Goal: Information Seeking & Learning: Learn about a topic

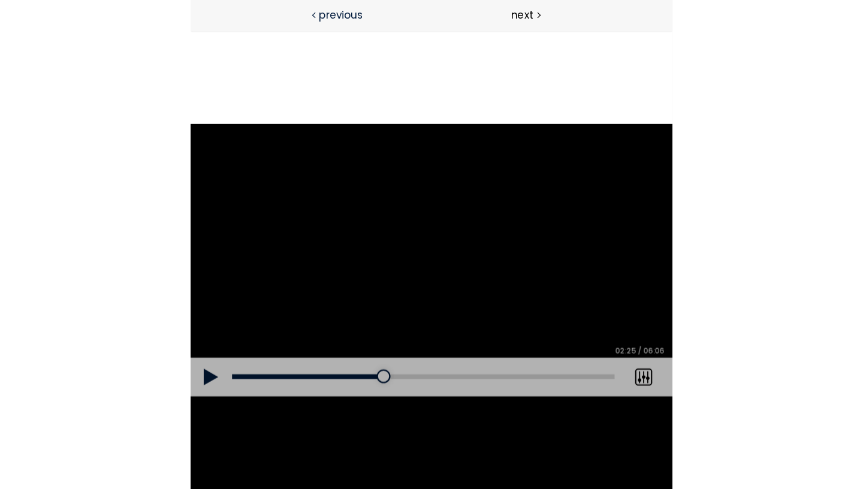
scroll to position [26, 0]
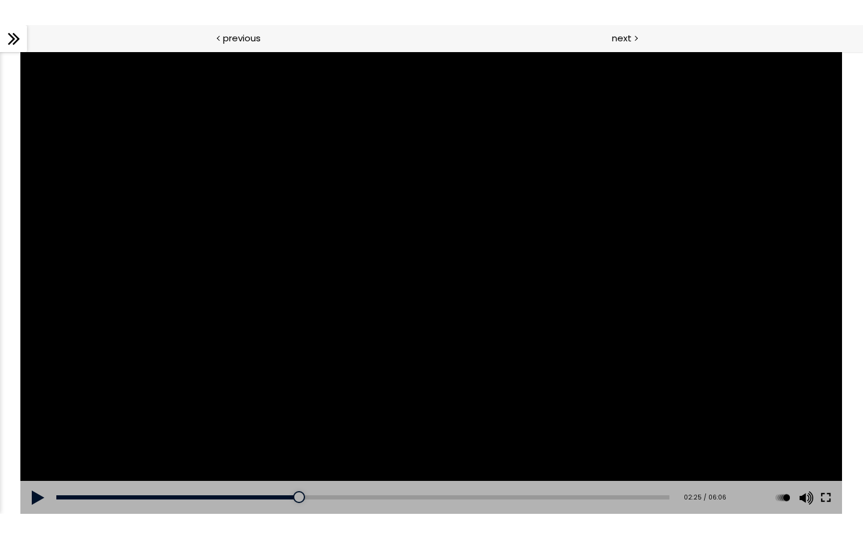
click at [826, 488] on button at bounding box center [826, 498] width 22 height 34
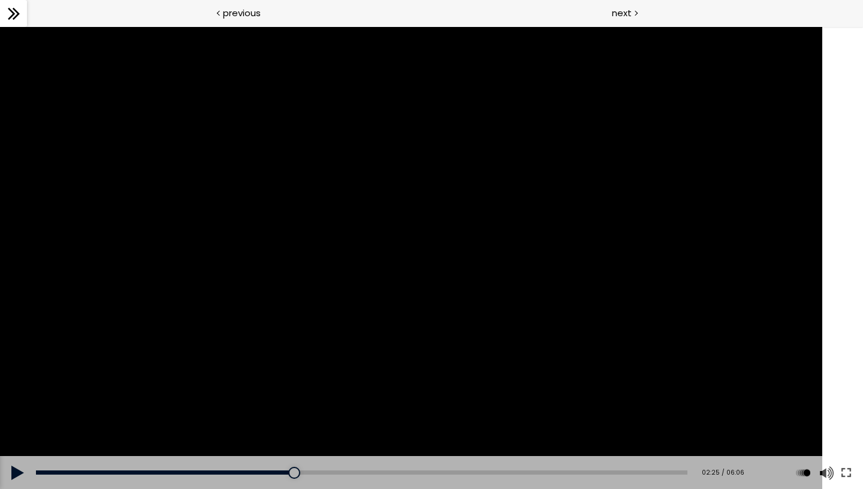
click at [836, 456] on button at bounding box center [847, 473] width 22 height 34
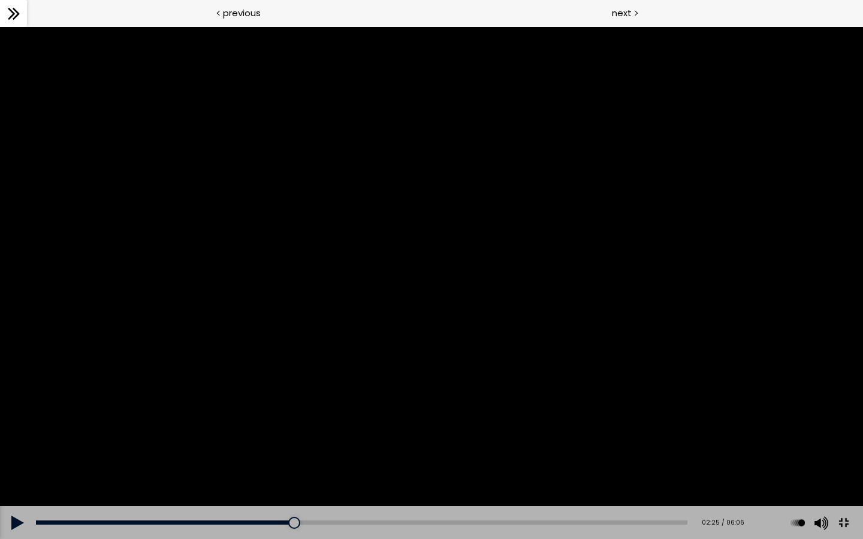
click at [16, 488] on button at bounding box center [18, 523] width 36 height 34
click at [231, 488] on div "Add chapter 01:30" at bounding box center [362, 523] width 652 height 34
click at [109, 488] on div "00:40" at bounding box center [362, 523] width 652 height 4
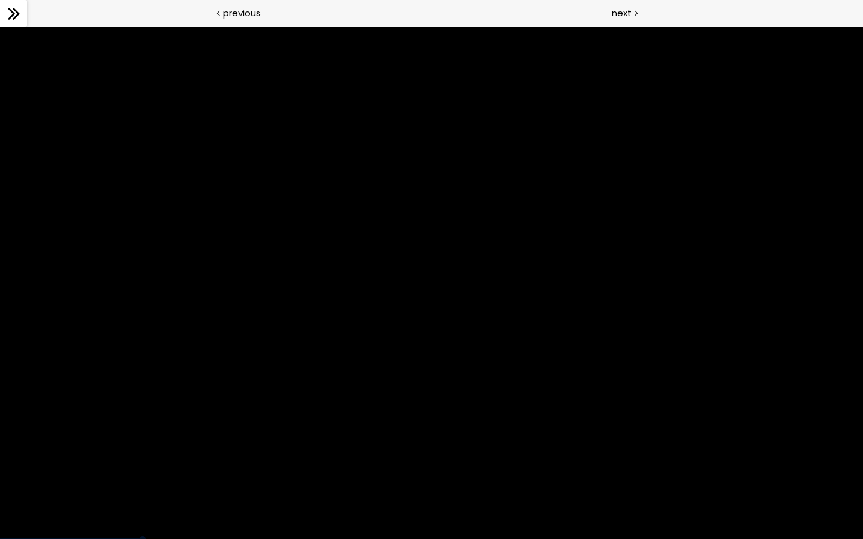
click at [174, 362] on div at bounding box center [431, 282] width 863 height 513
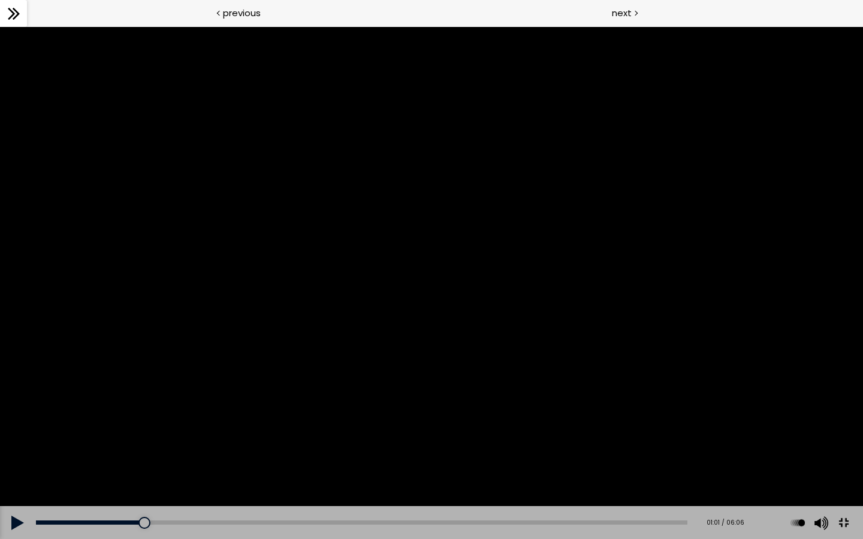
click at [174, 362] on div at bounding box center [431, 282] width 863 height 513
click at [194, 488] on div "01:26" at bounding box center [362, 523] width 652 height 4
click at [194, 488] on div at bounding box center [192, 523] width 12 height 12
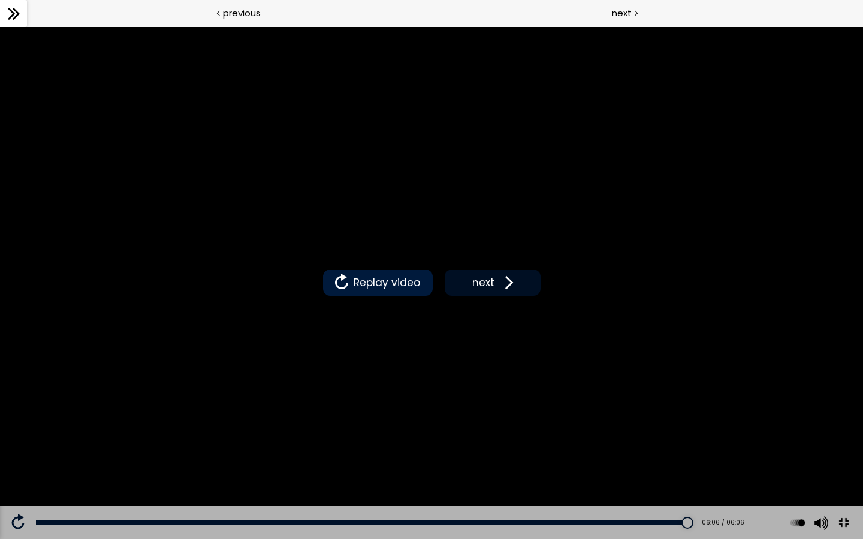
click at [488, 291] on span "next" at bounding box center [483, 283] width 28 height 16
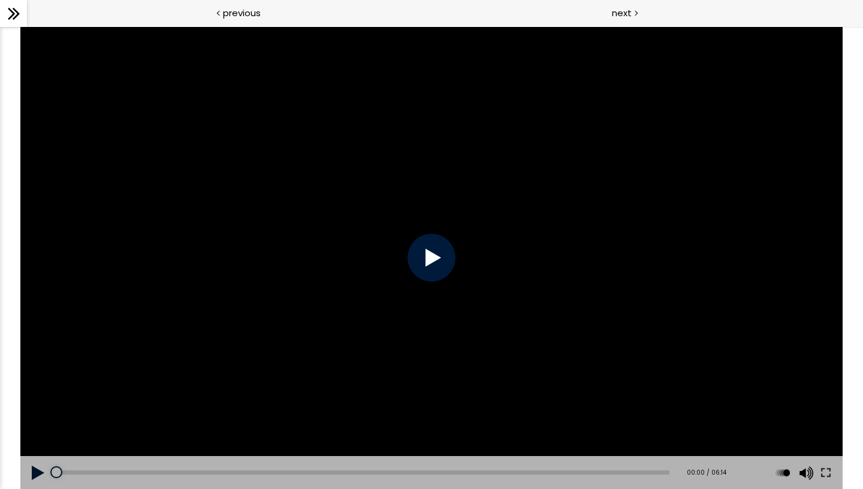
click at [443, 257] on div at bounding box center [432, 258] width 48 height 48
click at [825, 471] on button at bounding box center [826, 473] width 22 height 34
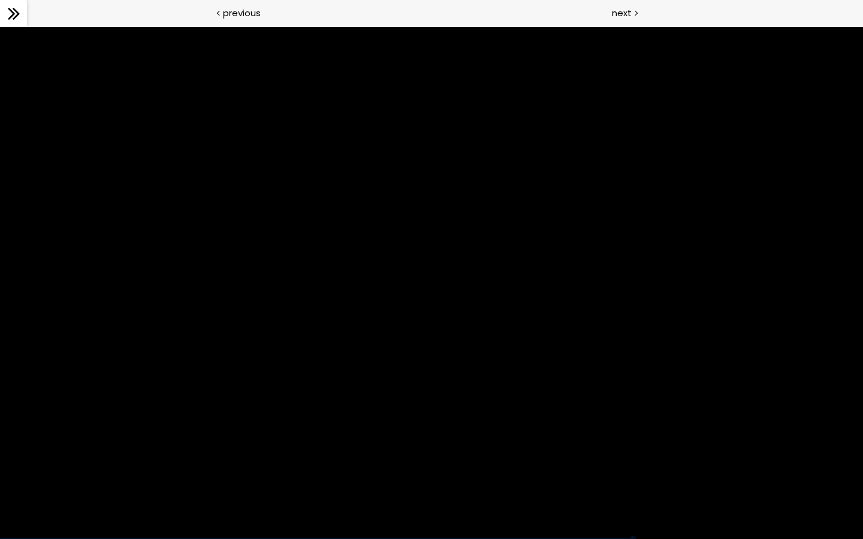
click at [825, 488] on div "The video is loading... Click for sound @keyframes VOLUME_SMALL_WAVE_FLASH { 0%…" at bounding box center [431, 282] width 863 height 513
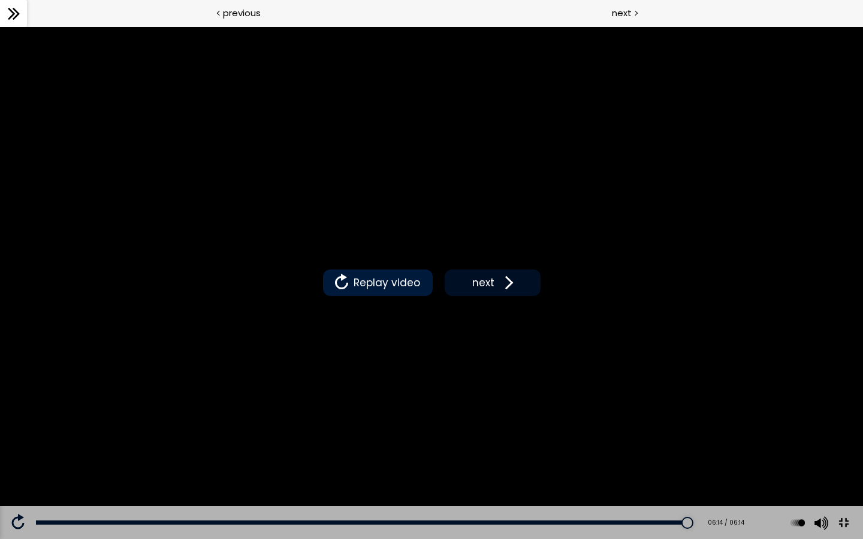
click at [510, 292] on span at bounding box center [506, 283] width 18 height 18
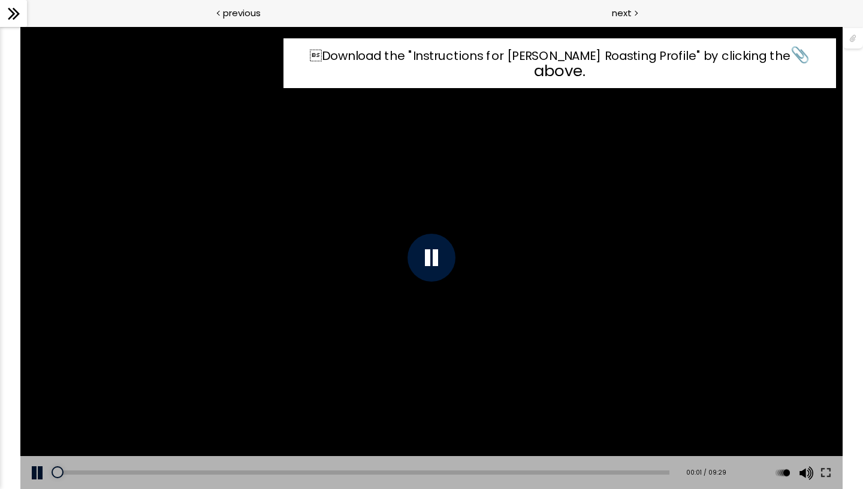
click at [441, 269] on div at bounding box center [432, 258] width 48 height 48
click at [779, 71] on div "Download the "Instructions for [PERSON_NAME] Roasting Profile" by clicking the…" at bounding box center [560, 63] width 553 height 50
click at [758, 55] on span "📎 above." at bounding box center [671, 63] width 275 height 38
click at [18, 10] on icon at bounding box center [14, 14] width 18 height 18
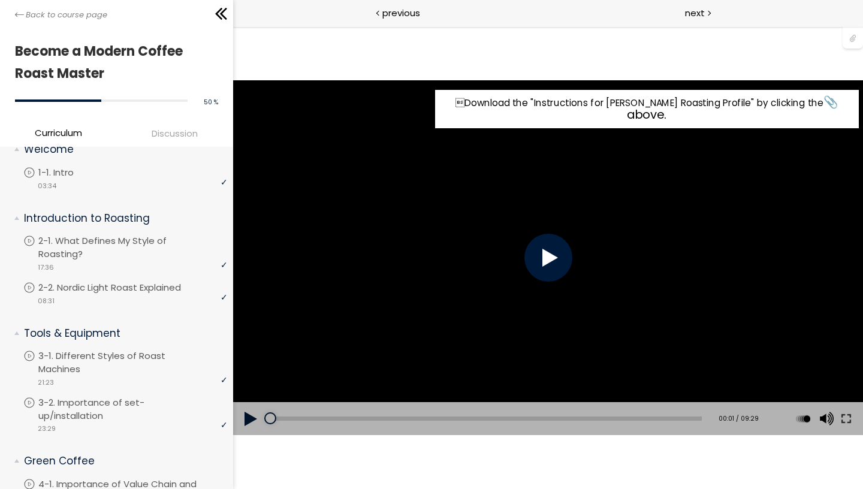
click at [803, 104] on span "📎 above." at bounding box center [731, 108] width 211 height 29
click at [833, 101] on span "📎 above." at bounding box center [731, 108] width 211 height 29
click at [852, 35] on div at bounding box center [853, 37] width 20 height 23
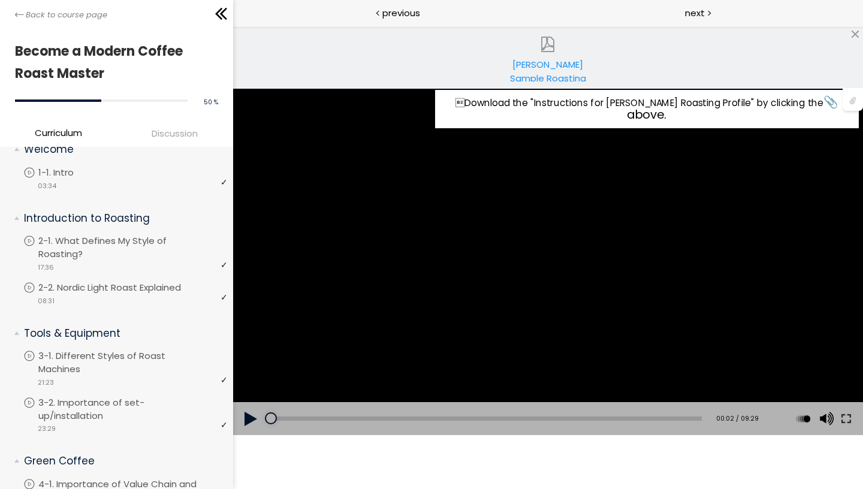
click at [560, 64] on div "[PERSON_NAME] Sample Roasting Profile Download Instructions.pdf" at bounding box center [548, 70] width 102 height 24
click at [849, 432] on button at bounding box center [846, 419] width 22 height 34
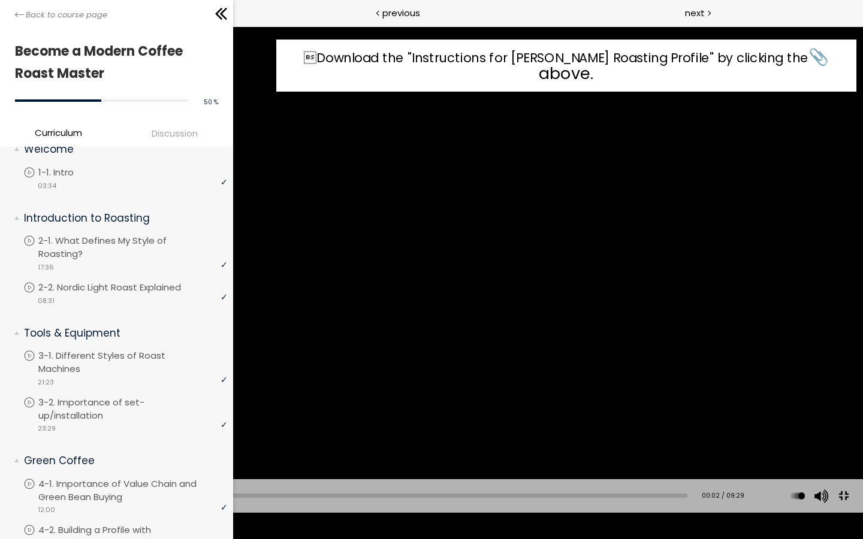
click at [830, 483] on button at bounding box center [843, 496] width 27 height 27
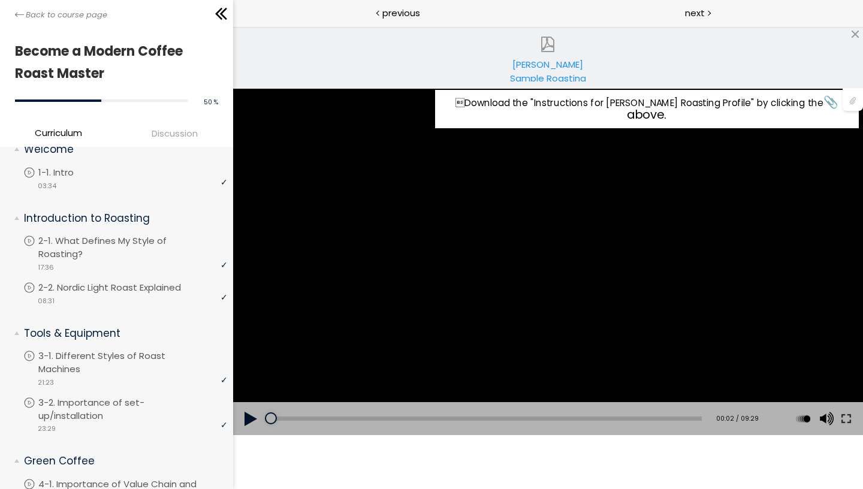
click at [713, 330] on div "Download the "Instructions for [PERSON_NAME] Roasting Profile" by clicking the…" at bounding box center [548, 257] width 630 height 354
click at [846, 426] on button at bounding box center [846, 419] width 22 height 34
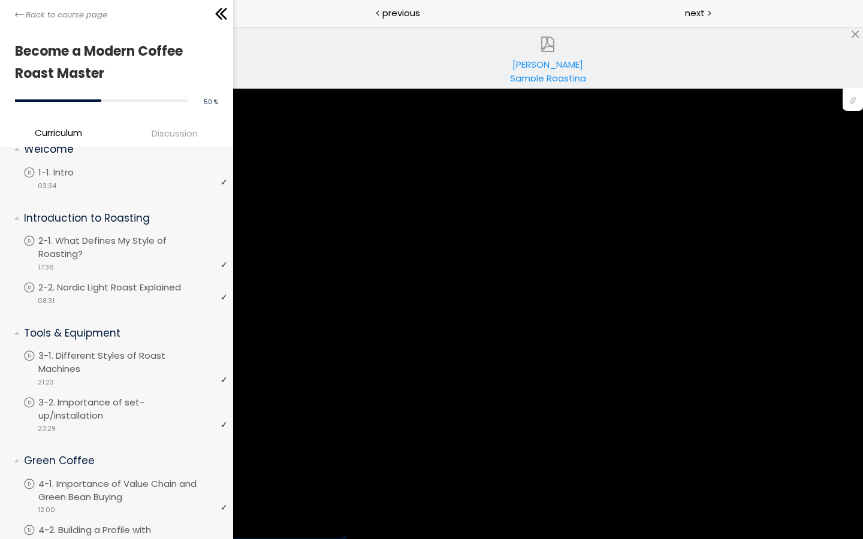
click at [862, 488] on div "Download the "Instructions for [PERSON_NAME] Roasting Profile" by clicking the…" at bounding box center [547, 282] width 863 height 485
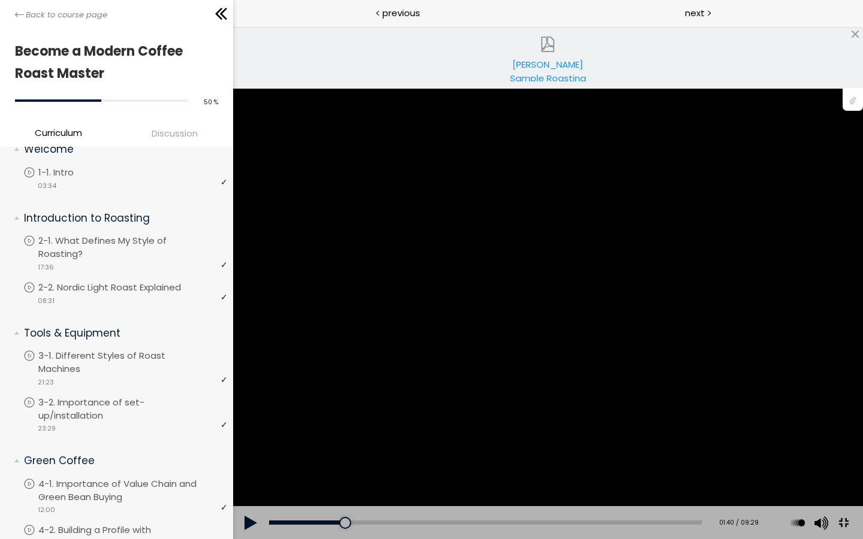
click at [862, 488] on div "Download the "Instructions for [PERSON_NAME] Roasting Profile" by clicking the…" at bounding box center [547, 282] width 863 height 485
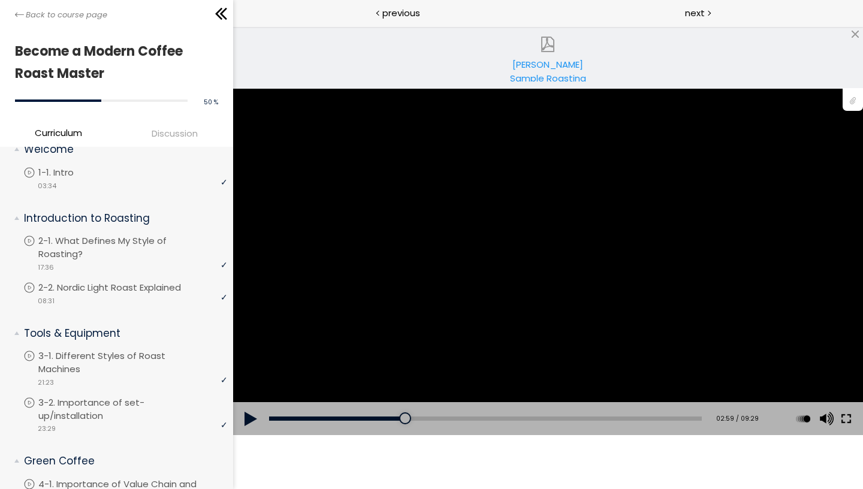
click at [842, 428] on button at bounding box center [846, 419] width 22 height 34
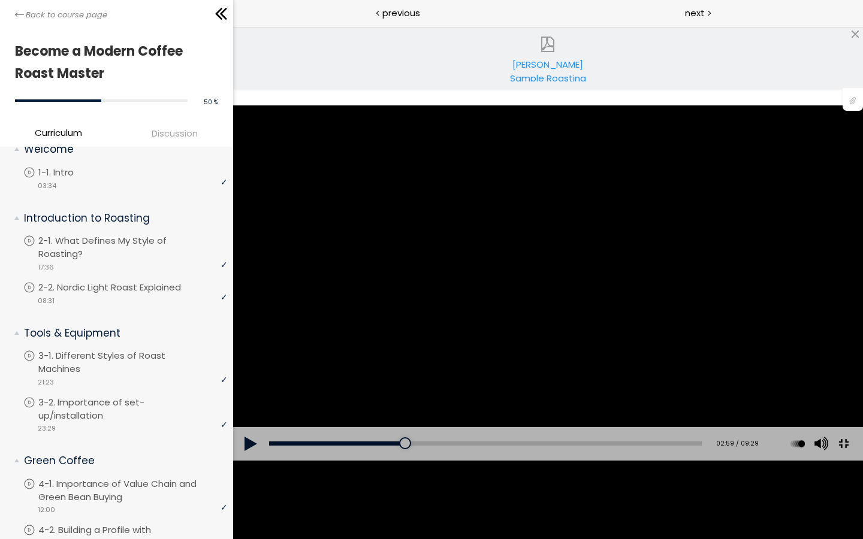
click at [830, 430] on button at bounding box center [843, 443] width 27 height 27
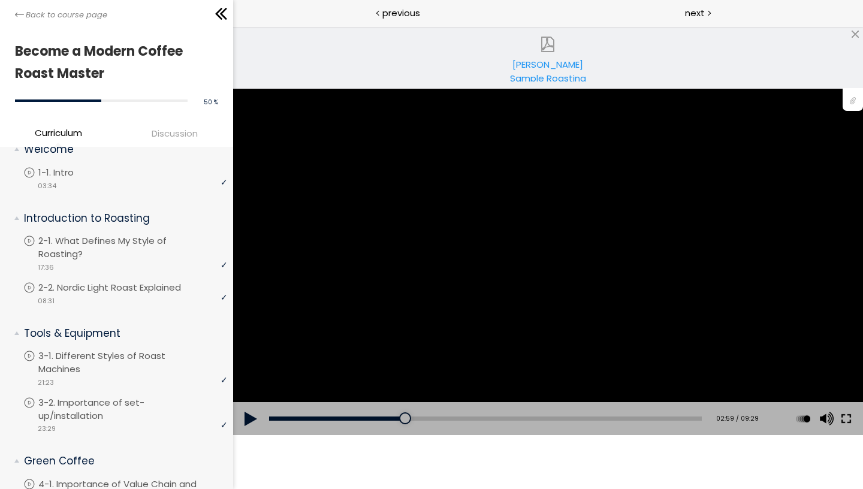
click at [848, 421] on button at bounding box center [846, 419] width 22 height 34
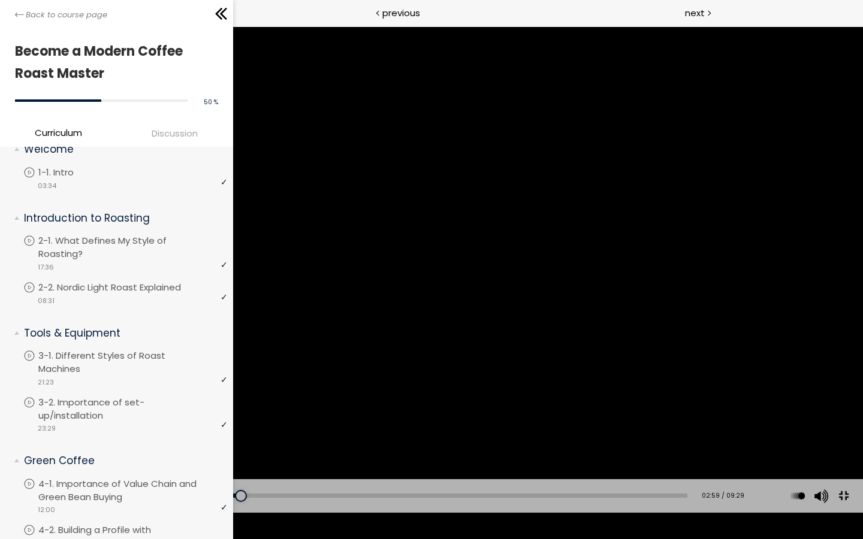
click at [696, 295] on div "Download the "Instructions for [PERSON_NAME] Roasting Profile" by clicking the…" at bounding box center [431, 269] width 863 height 485
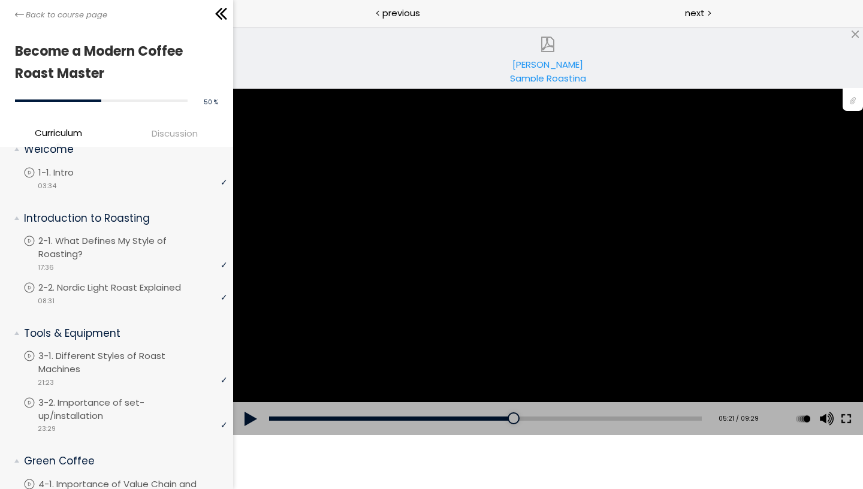
click at [852, 427] on button at bounding box center [846, 419] width 22 height 34
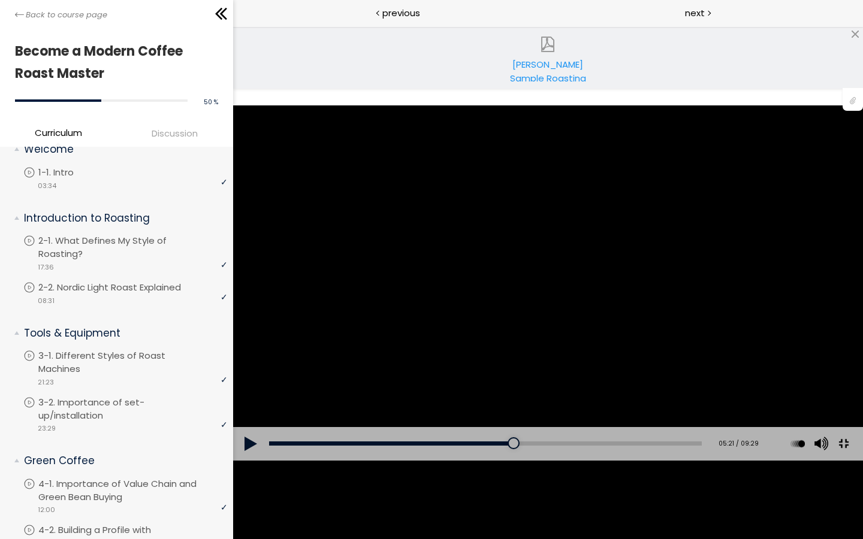
click at [830, 430] on button at bounding box center [843, 443] width 27 height 27
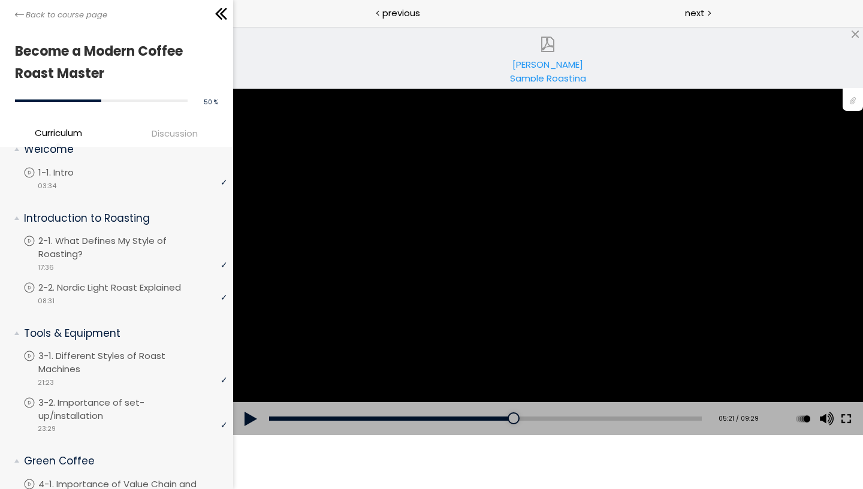
click at [846, 414] on button at bounding box center [846, 419] width 22 height 34
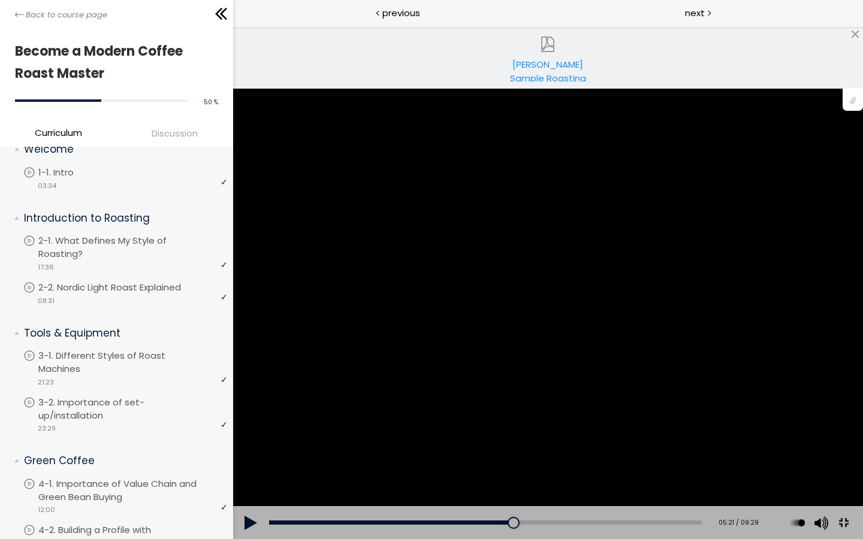
click at [851, 395] on div "Download the "Instructions for [PERSON_NAME] Roasting Profile" by clicking the…" at bounding box center [547, 282] width 863 height 485
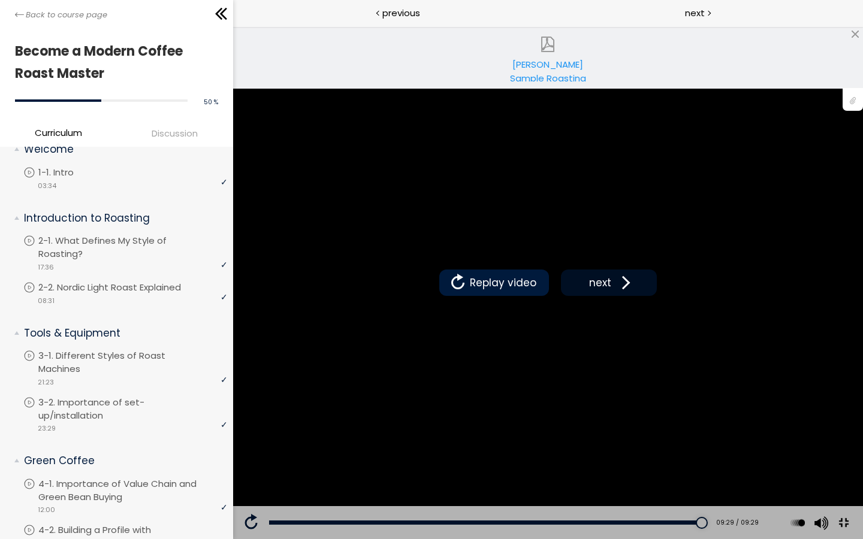
click at [632, 292] on span at bounding box center [623, 283] width 18 height 18
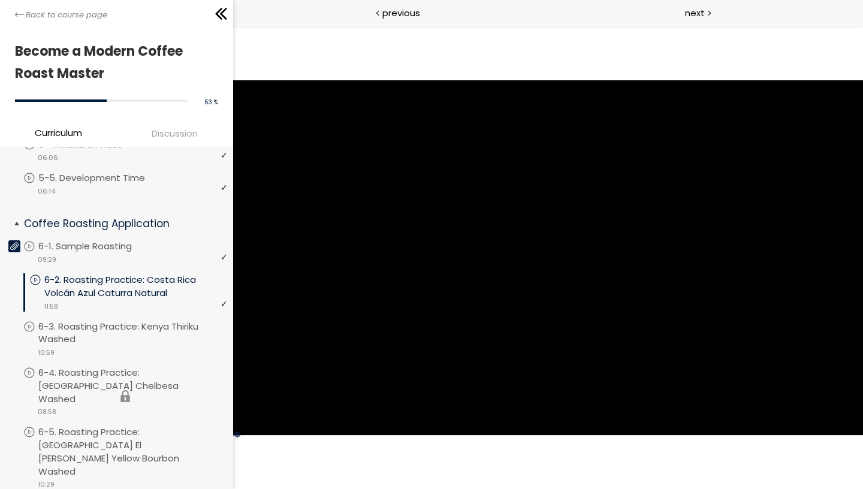
scroll to position [650, 0]
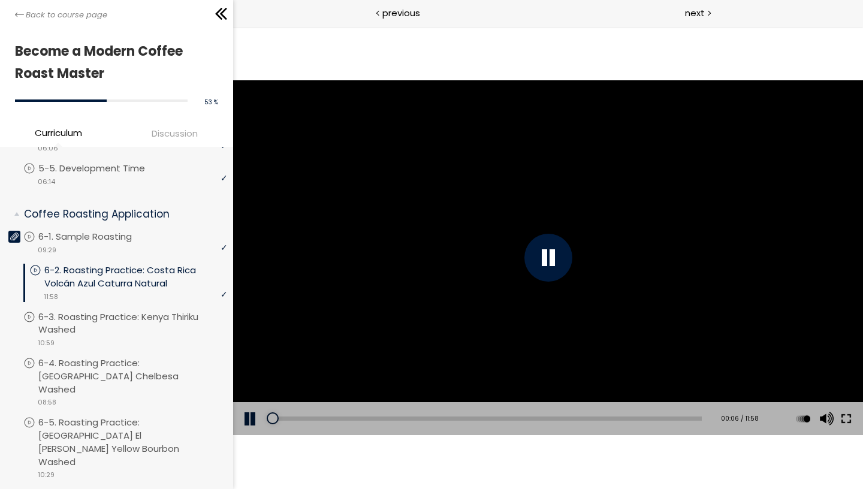
click at [848, 421] on button at bounding box center [846, 419] width 22 height 34
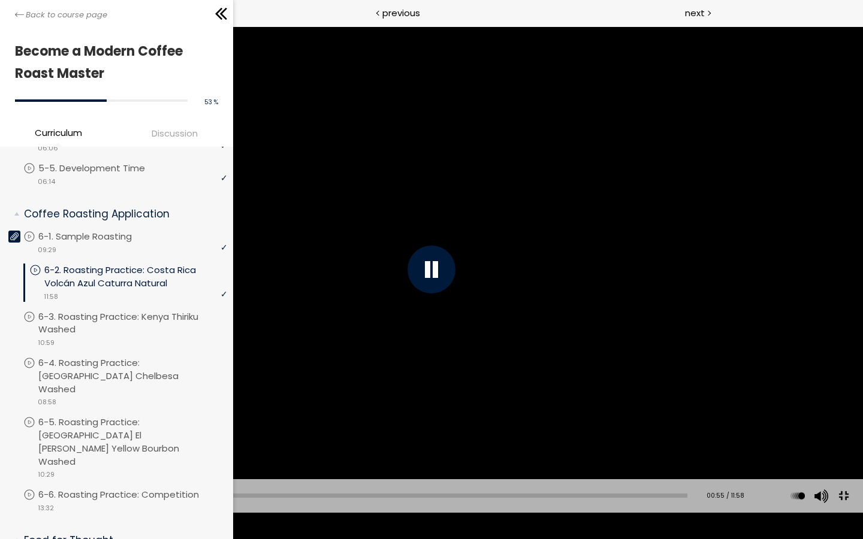
click at [831, 306] on div at bounding box center [431, 269] width 863 height 485
click at [123, 488] on div "01:35" at bounding box center [362, 496] width 652 height 4
click at [97, 488] on div "01:06" at bounding box center [362, 496] width 652 height 4
click at [132, 488] on div "01:45" at bounding box center [362, 496] width 652 height 4
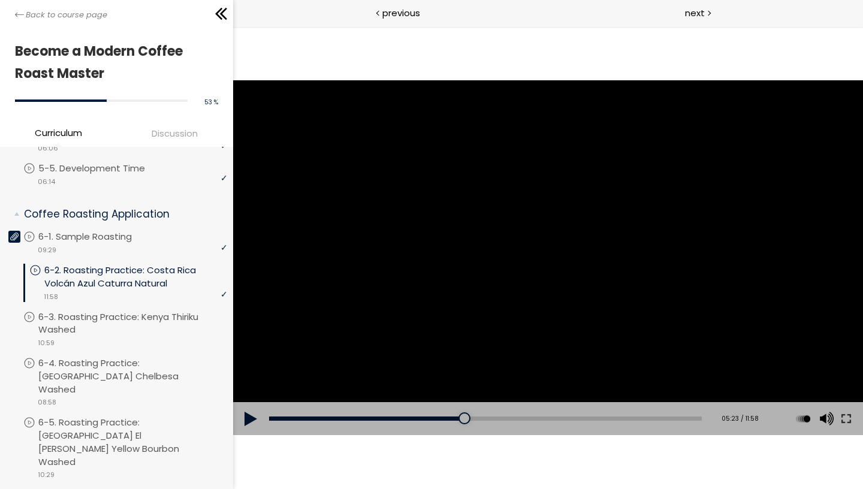
click at [168, 131] on span "Discussion" at bounding box center [175, 133] width 46 height 14
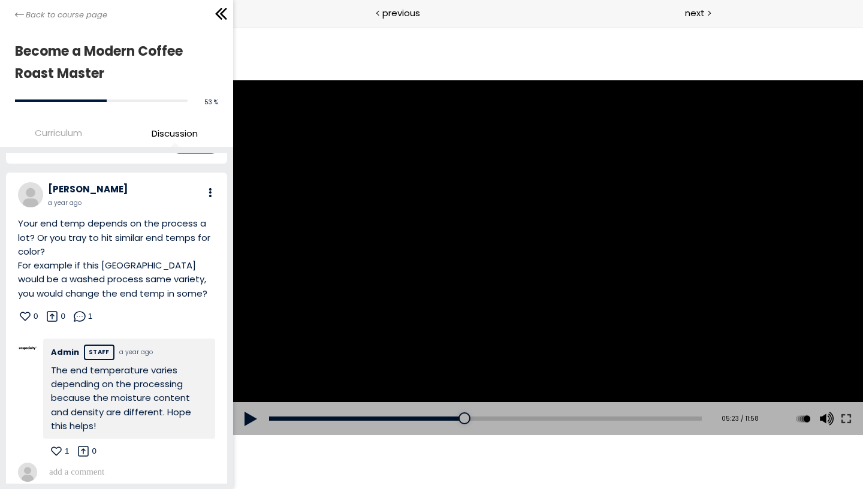
scroll to position [94, 0]
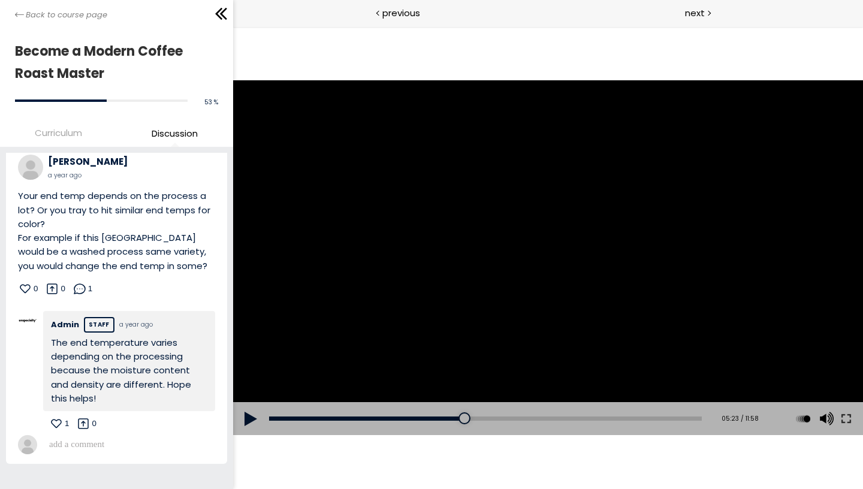
click at [74, 140] on span "Curriculum" at bounding box center [58, 133] width 47 height 14
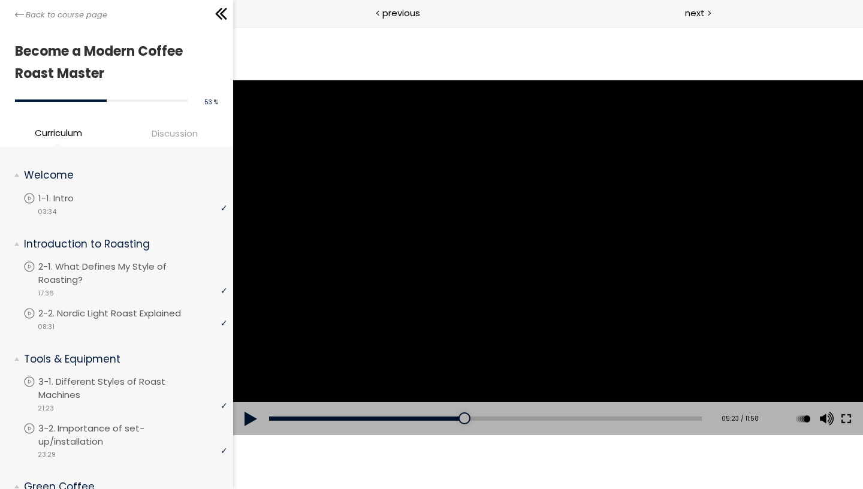
click at [850, 418] on button at bounding box center [846, 419] width 22 height 34
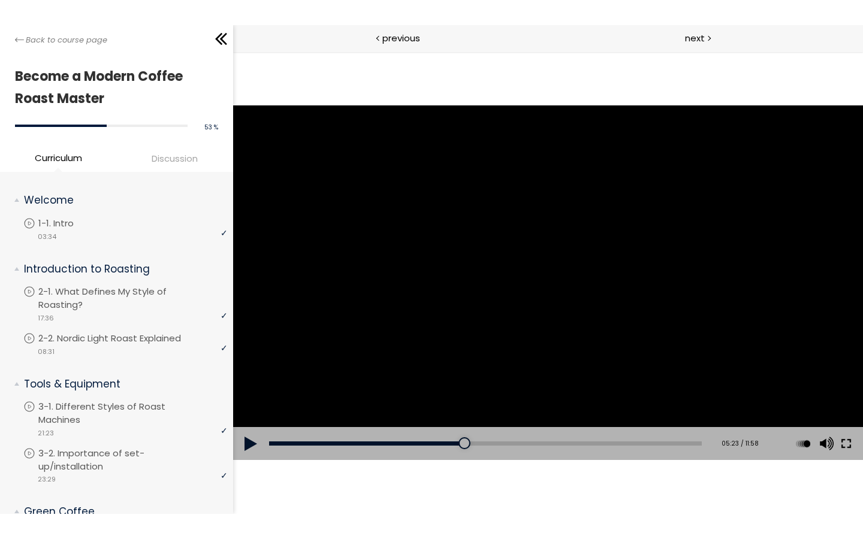
click at [850, 444] on button at bounding box center [846, 444] width 22 height 34
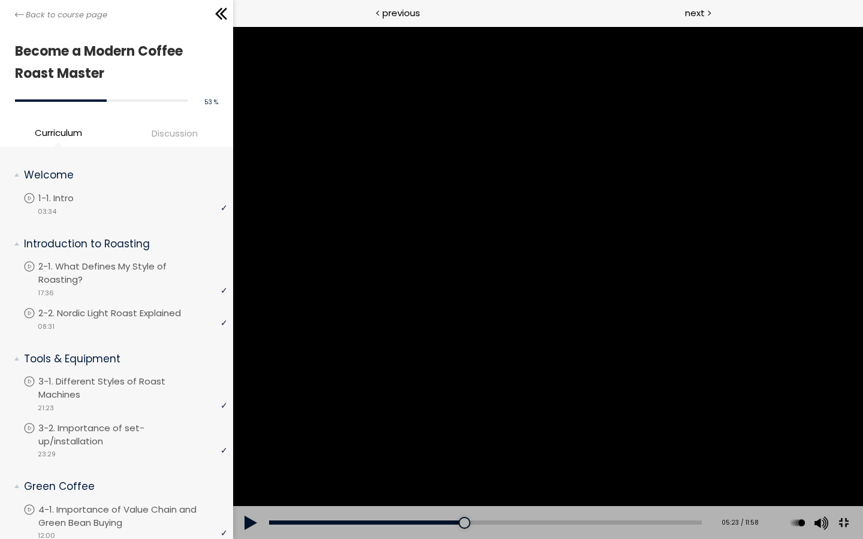
click at [821, 346] on div at bounding box center [548, 282] width 630 height 513
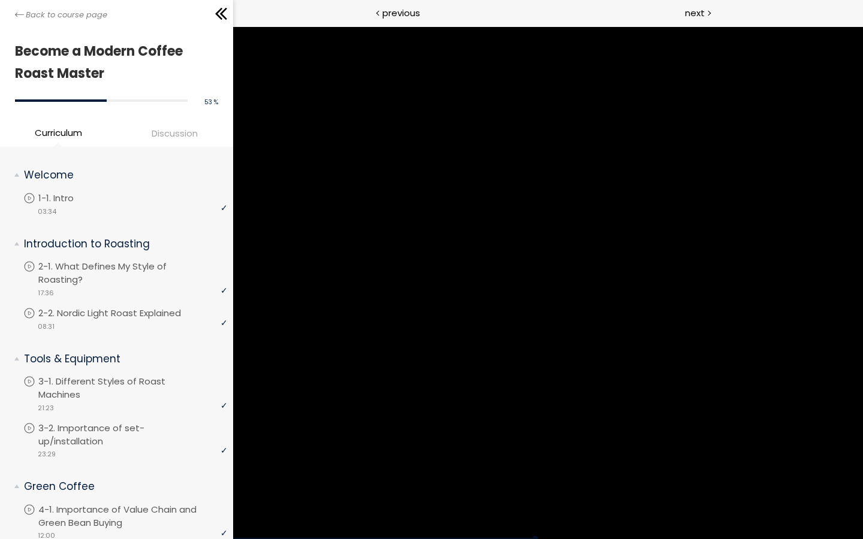
click at [678, 338] on div at bounding box center [548, 282] width 630 height 513
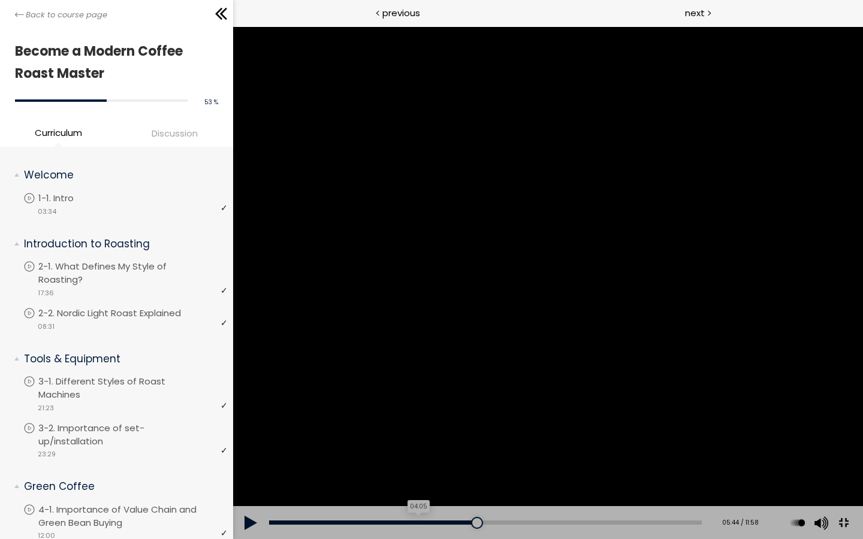
click at [493, 488] on div "04:05" at bounding box center [485, 523] width 433 height 4
drag, startPoint x: 495, startPoint y: 548, endPoint x: 566, endPoint y: 551, distance: 70.8
click at [471, 488] on div at bounding box center [465, 523] width 12 height 12
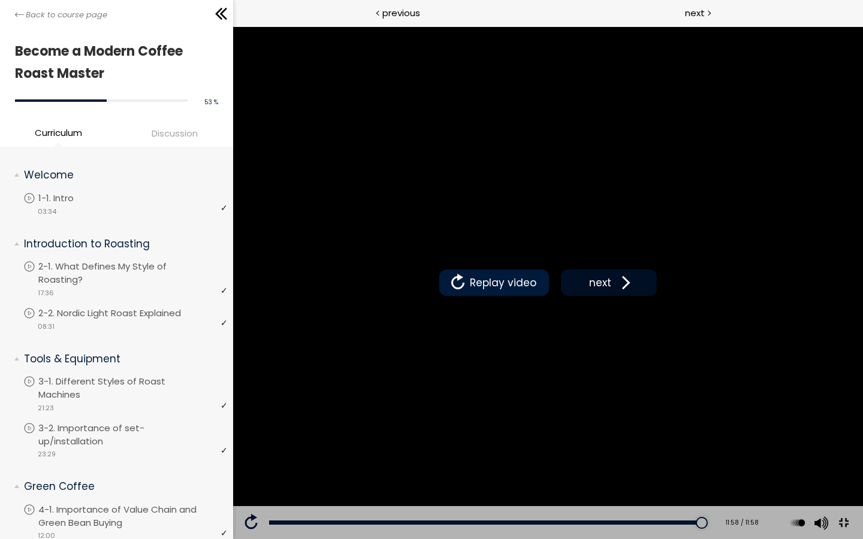
click at [632, 292] on span at bounding box center [623, 283] width 18 height 18
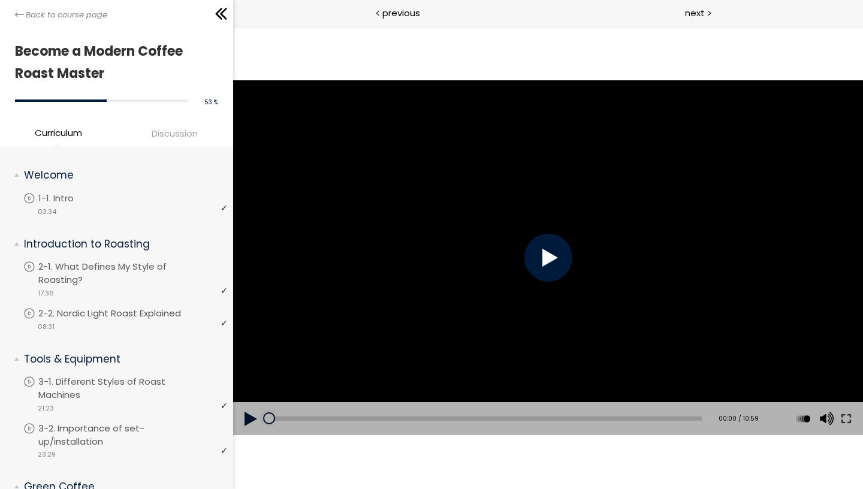
click at [541, 257] on div at bounding box center [548, 258] width 48 height 48
click at [845, 420] on button at bounding box center [846, 419] width 22 height 34
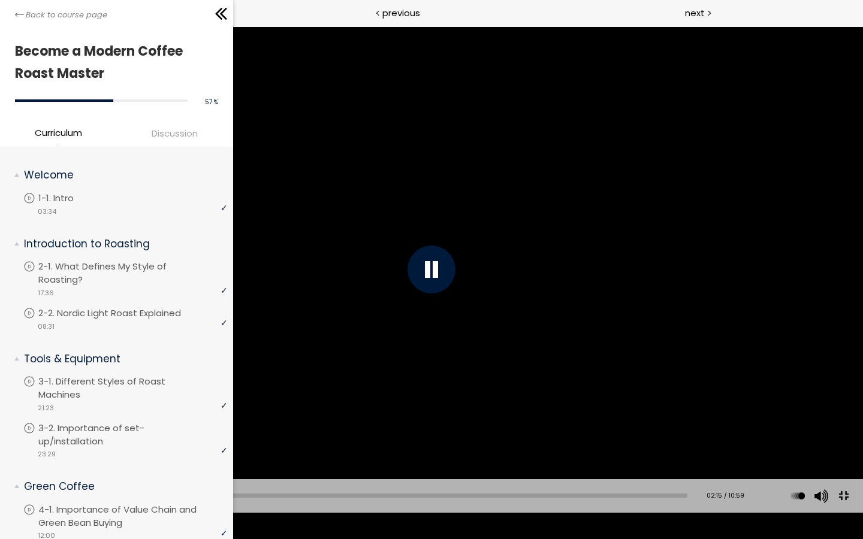
click at [532, 345] on div at bounding box center [431, 269] width 863 height 485
